Goal: Register for event/course

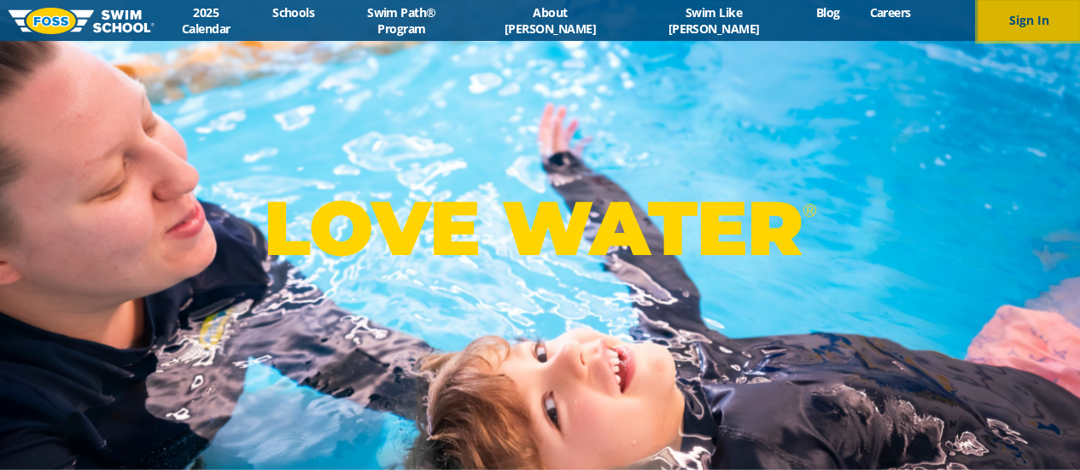
click at [1021, 9] on button "Sign In" at bounding box center [1029, 20] width 102 height 41
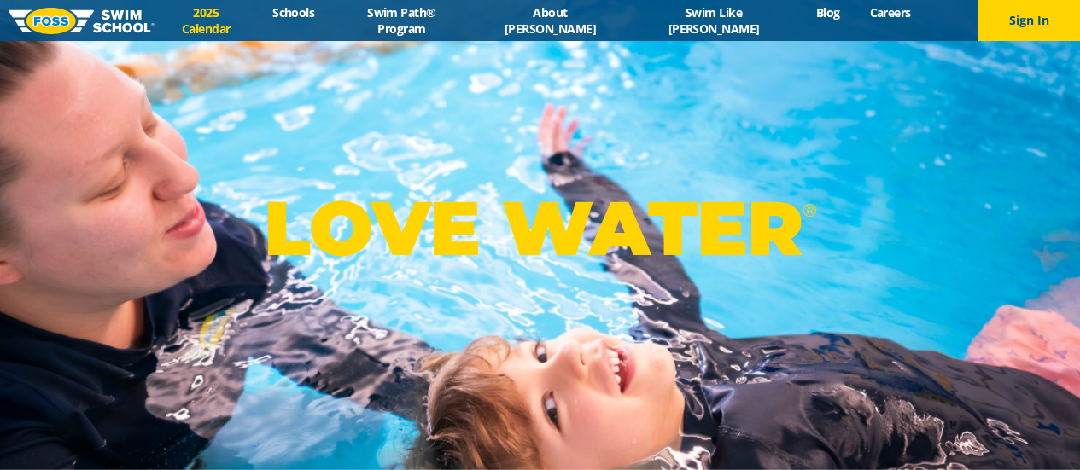
click at [258, 15] on link "2025 Calendar" at bounding box center [206, 20] width 103 height 32
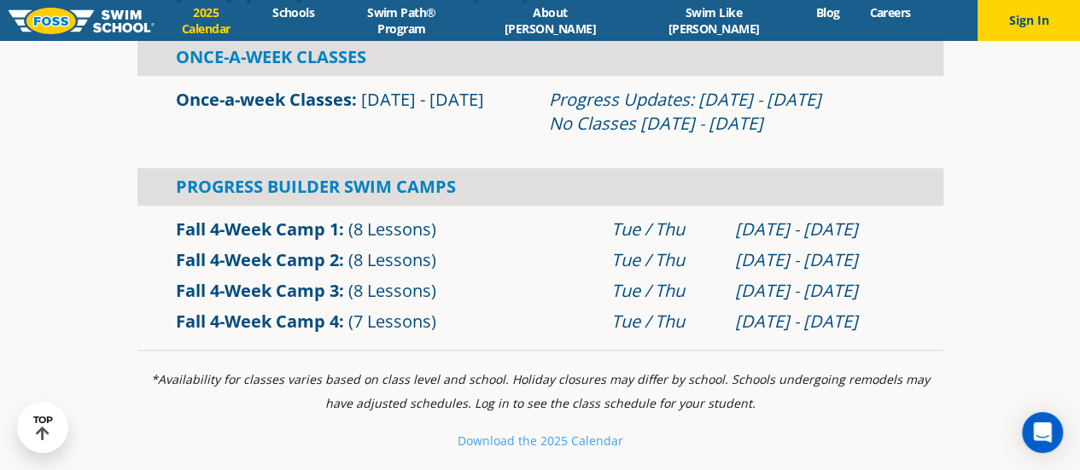
scroll to position [598, 0]
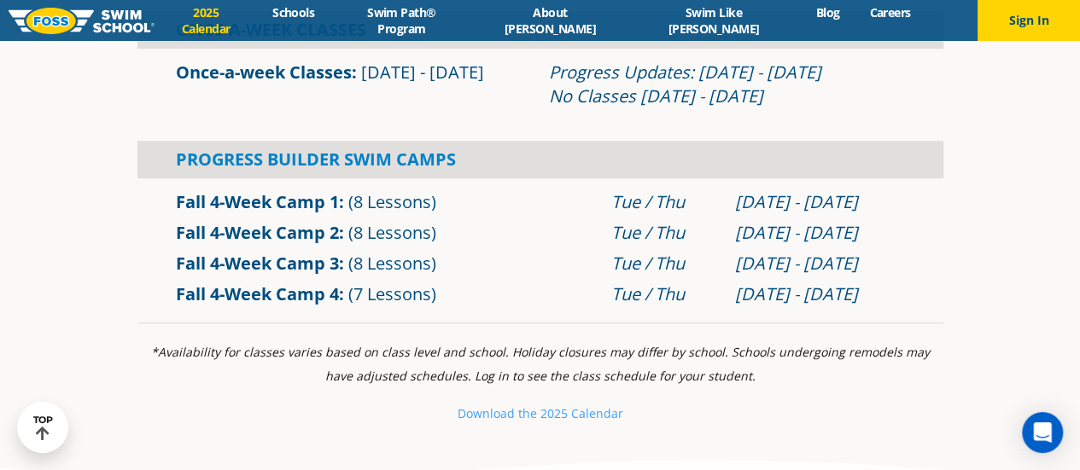
click at [247, 298] on link "Fall 4-Week Camp 4" at bounding box center [257, 294] width 163 height 23
